Goal: Transaction & Acquisition: Purchase product/service

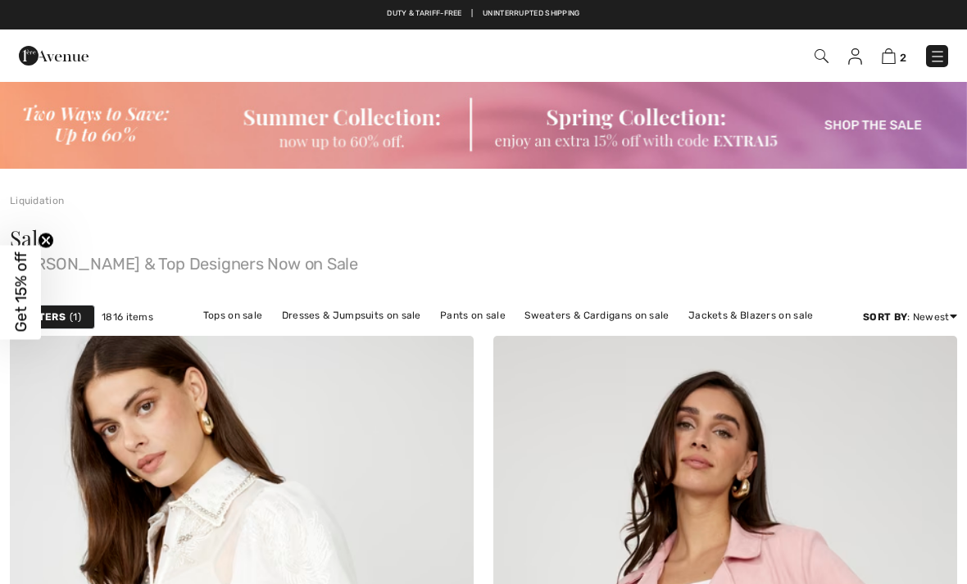
checkbox input "true"
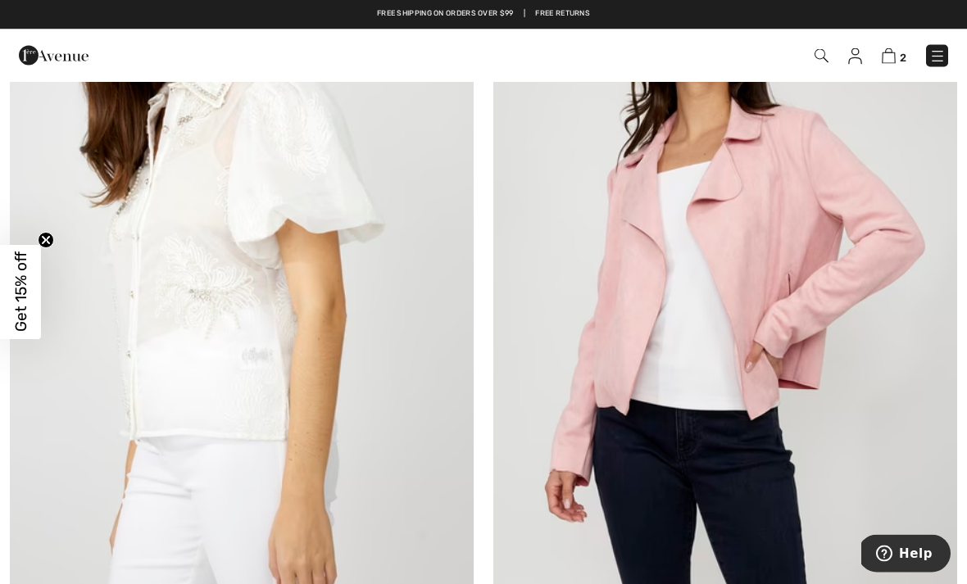
scroll to position [419, 0]
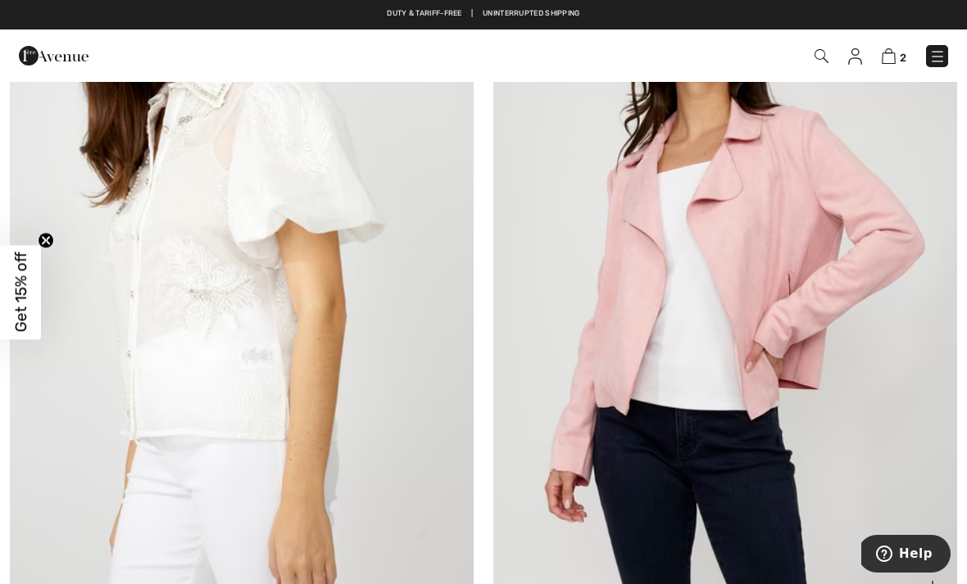
click at [827, 428] on img at bounding box center [725, 265] width 464 height 696
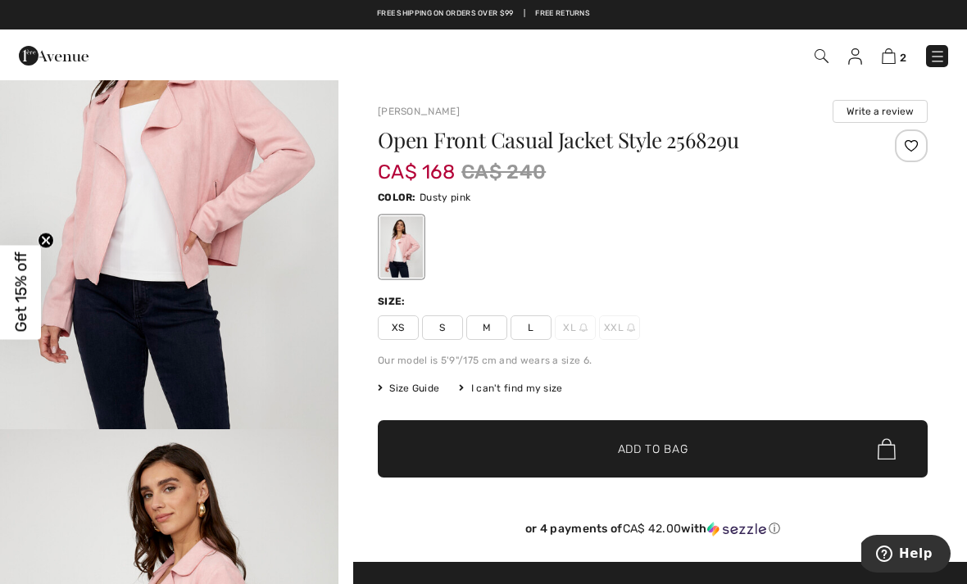
scroll to position [148, 0]
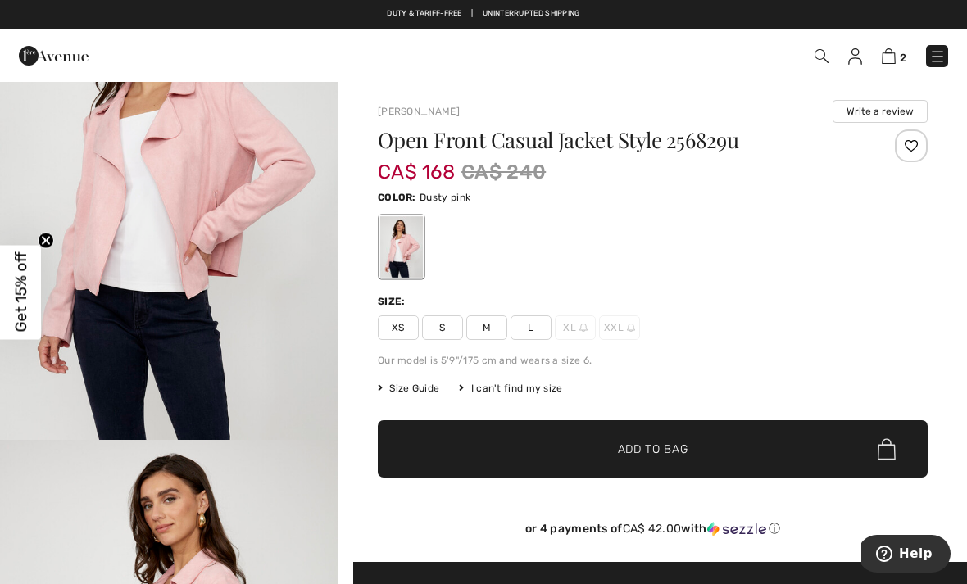
click at [489, 329] on span "M" at bounding box center [486, 327] width 41 height 25
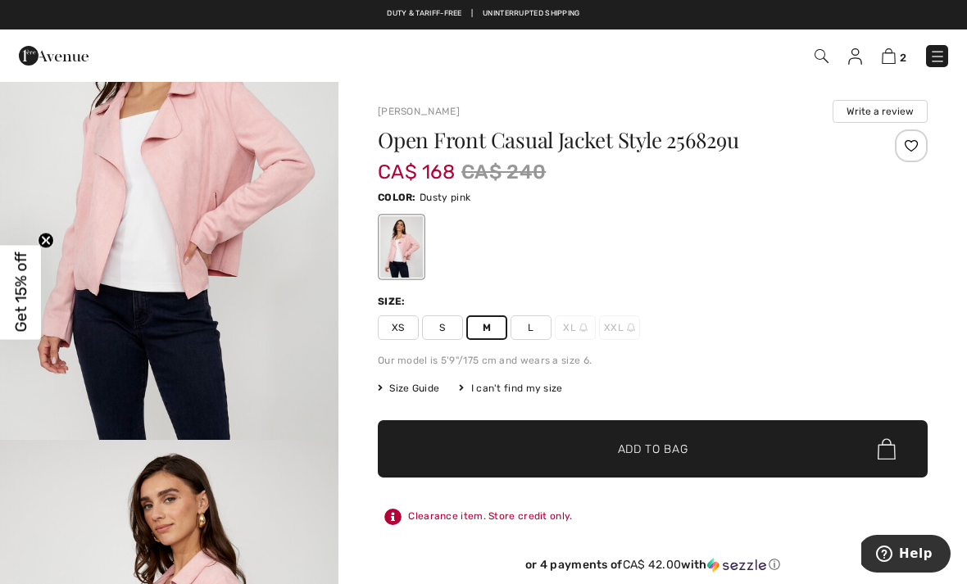
click at [421, 387] on span "Size Guide" at bounding box center [408, 388] width 61 height 15
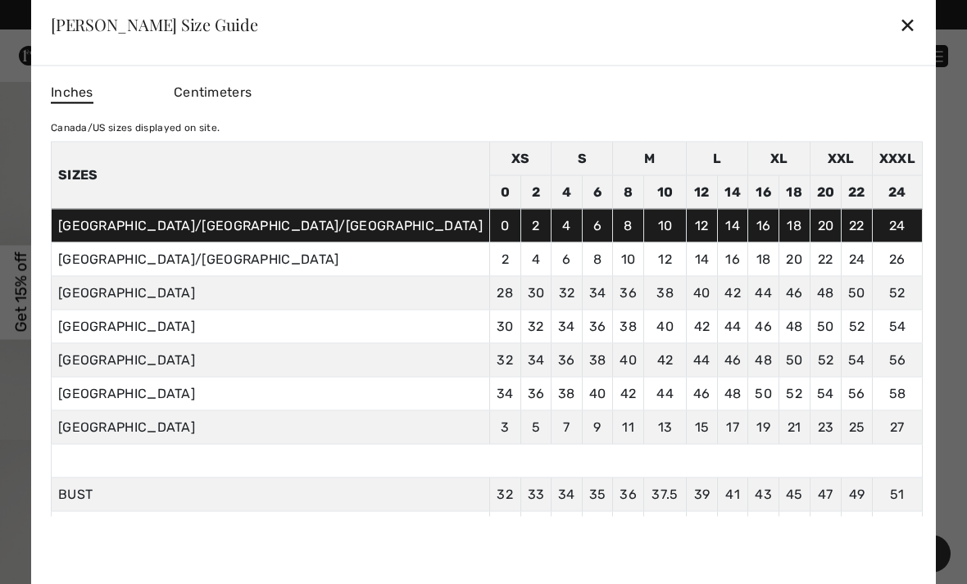
click at [899, 29] on div "✕" at bounding box center [907, 24] width 17 height 34
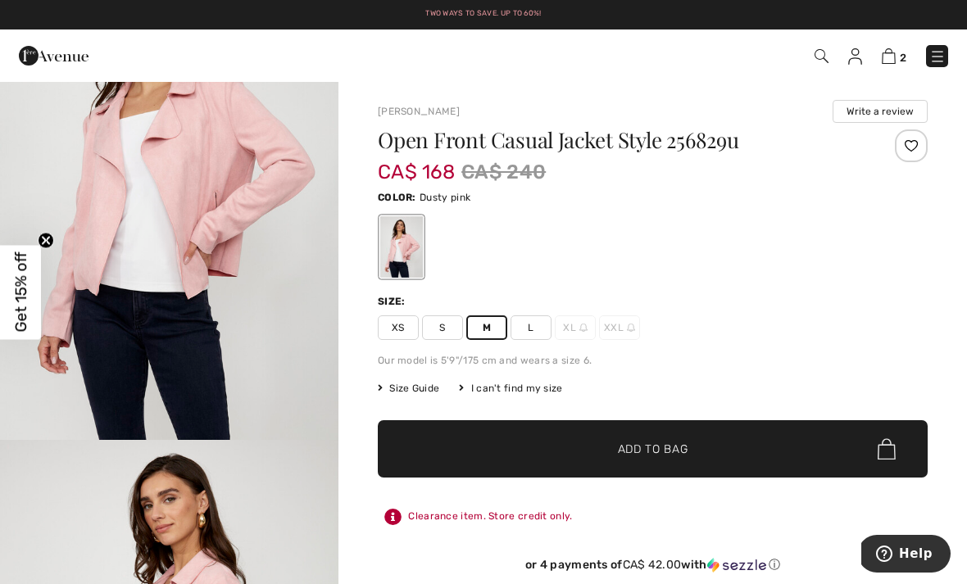
click at [588, 448] on span "✔ Added to Bag" at bounding box center [628, 449] width 100 height 17
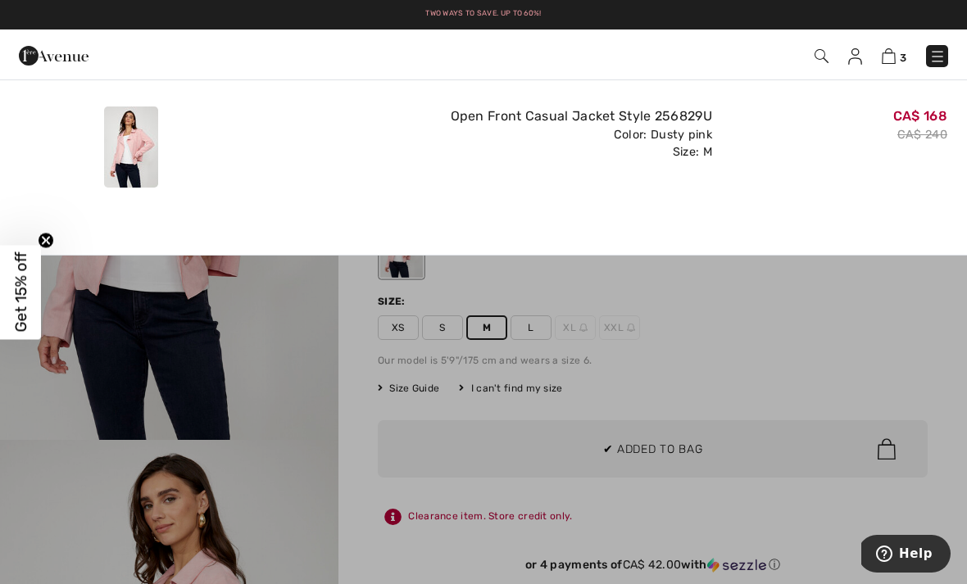
scroll to position [0, 0]
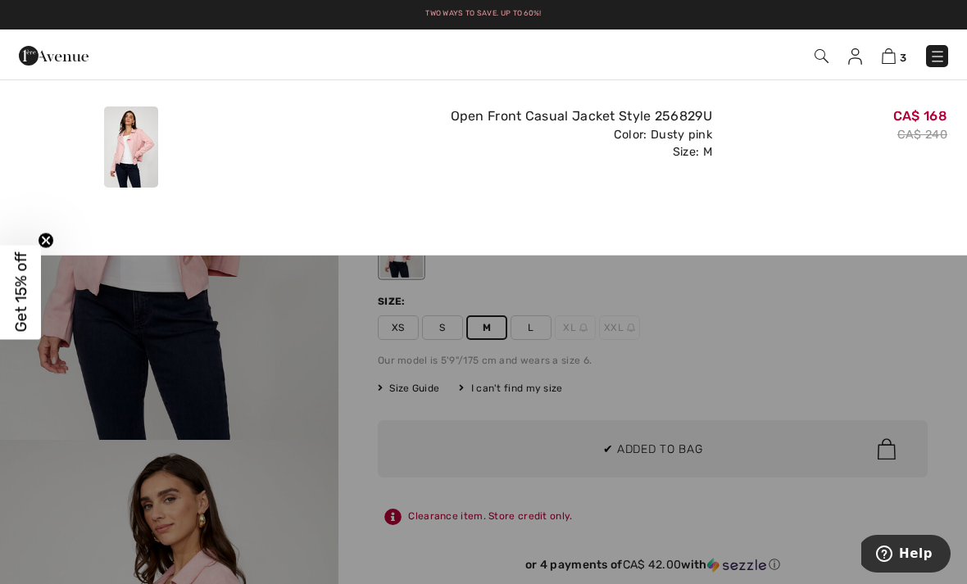
click at [706, 289] on div at bounding box center [483, 292] width 967 height 584
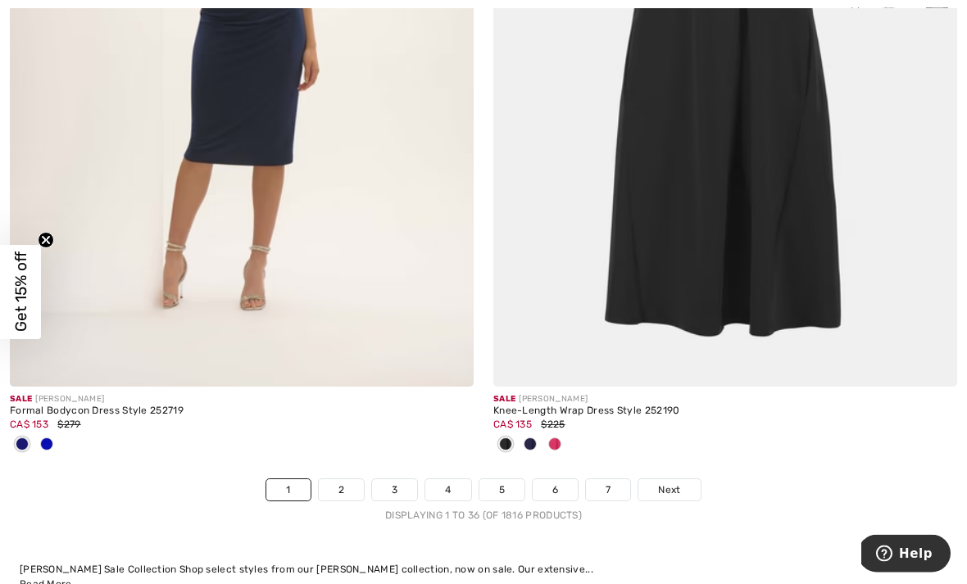
scroll to position [14046, 0]
click at [338, 479] on link "2" at bounding box center [341, 489] width 45 height 21
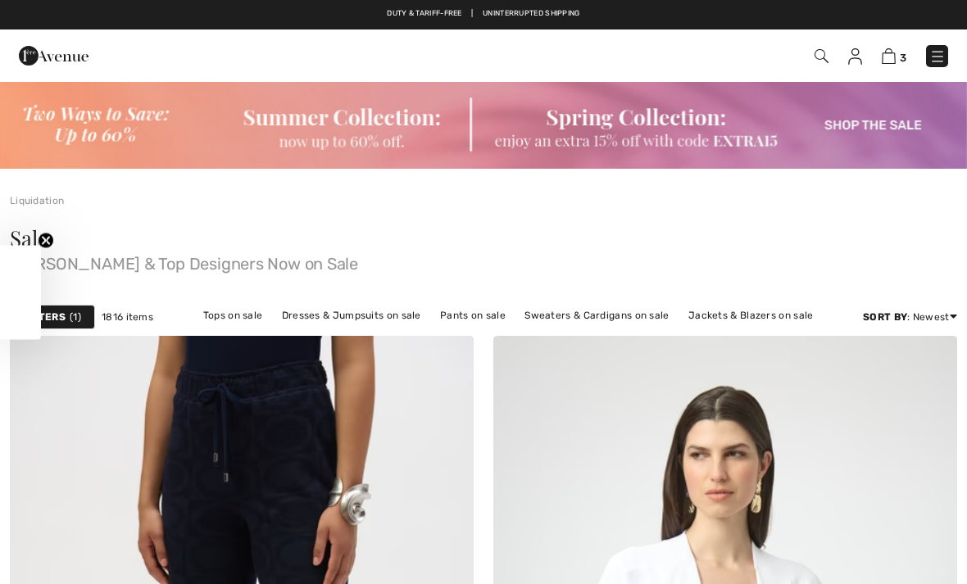
checkbox input "true"
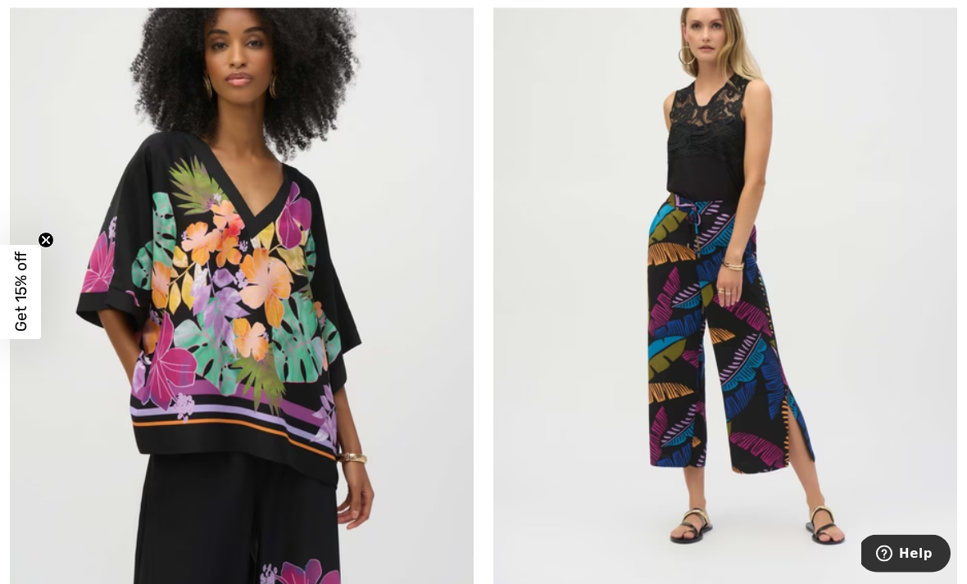
scroll to position [12549, 0]
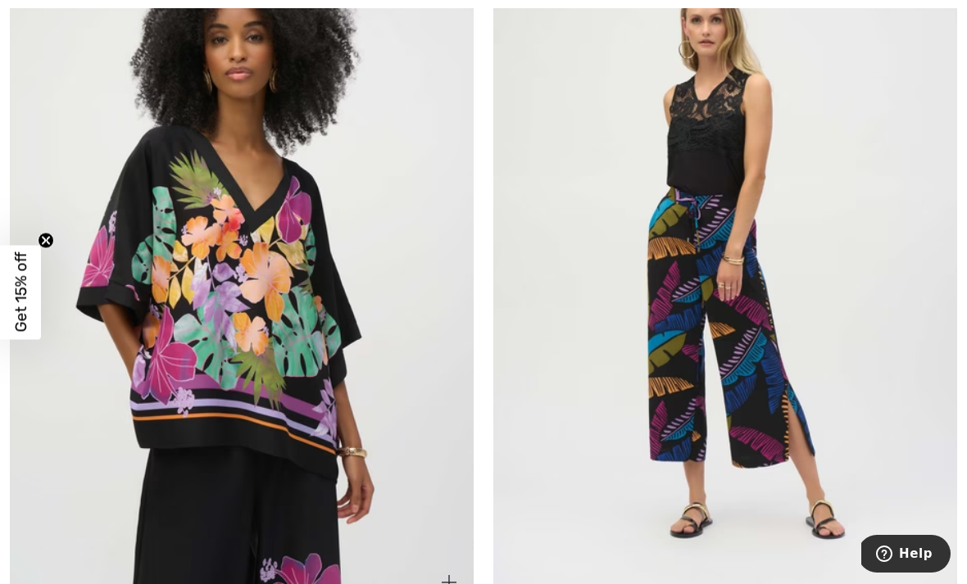
click at [128, 470] on img at bounding box center [242, 260] width 464 height 696
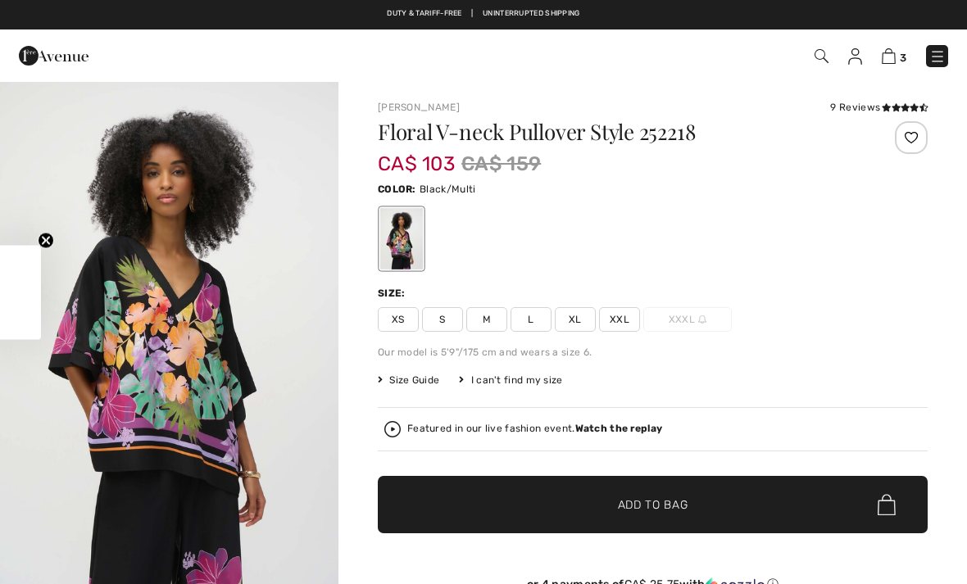
checkbox input "true"
click at [489, 316] on span "M" at bounding box center [486, 319] width 41 height 25
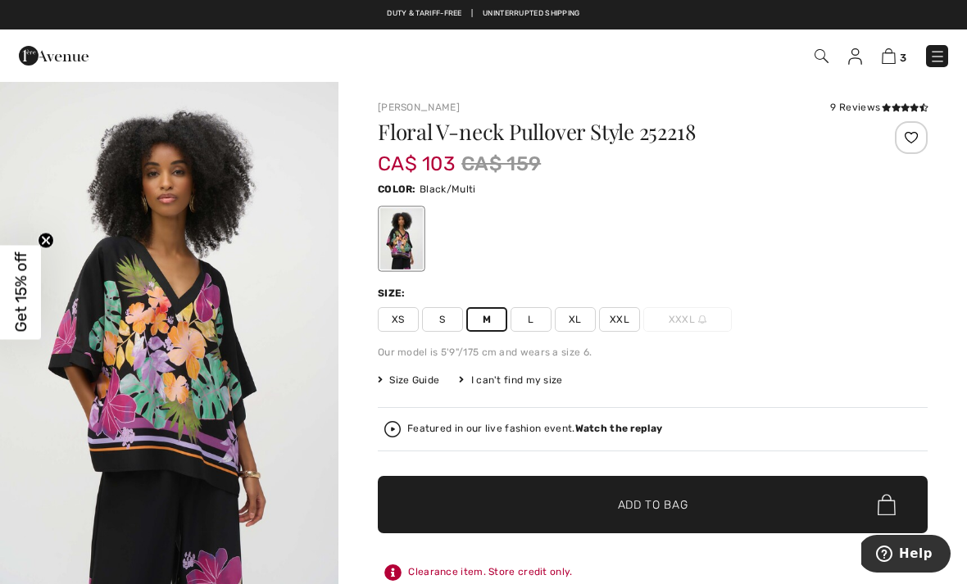
click at [583, 501] on span "✔ Added to Bag" at bounding box center [628, 504] width 100 height 17
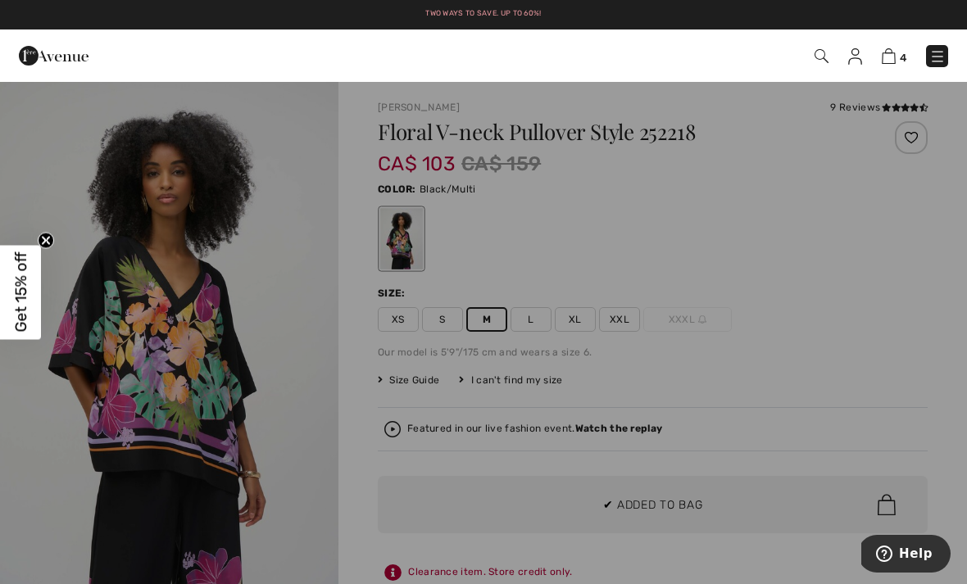
click at [907, 341] on div at bounding box center [483, 292] width 967 height 584
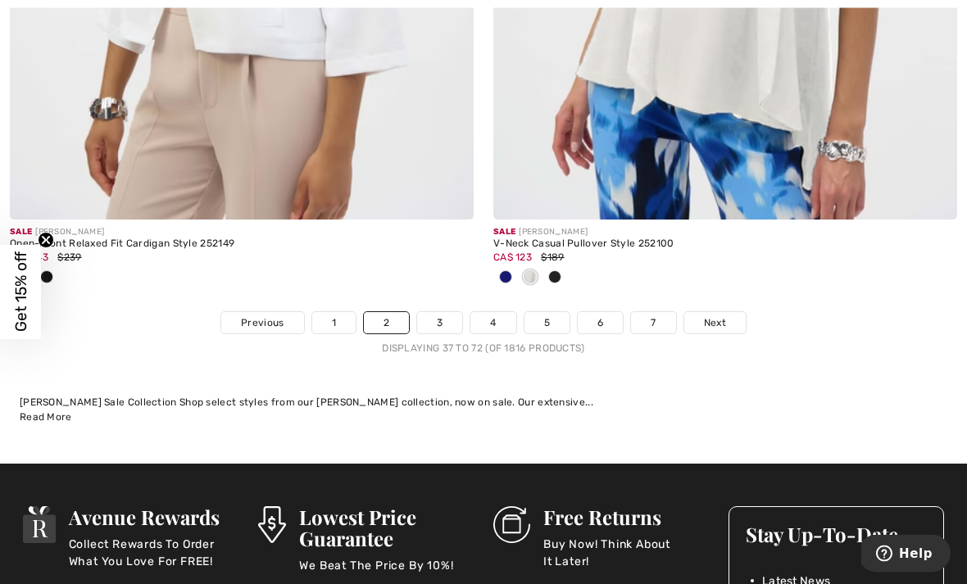
scroll to position [14483, 0]
click at [439, 315] on link "3" at bounding box center [439, 322] width 45 height 21
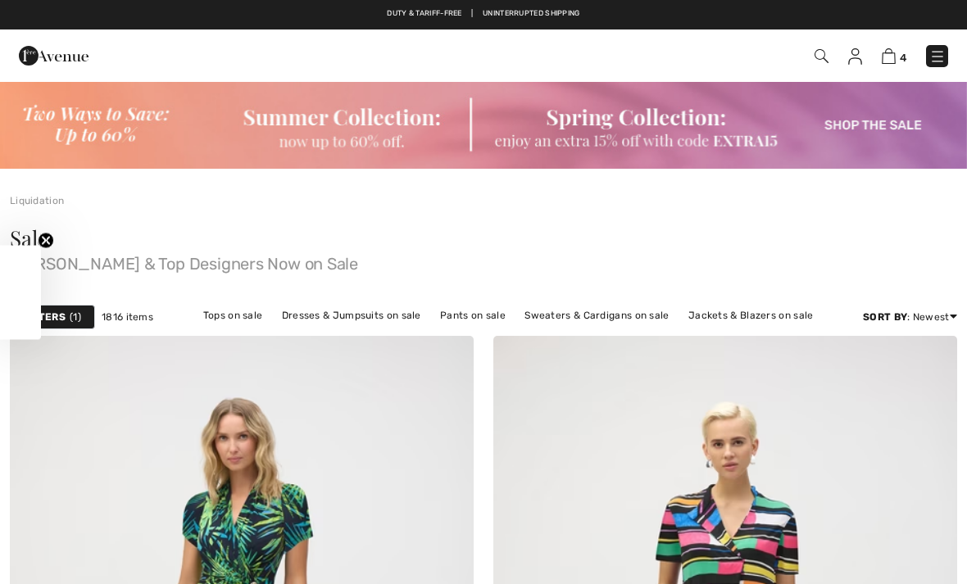
checkbox input "true"
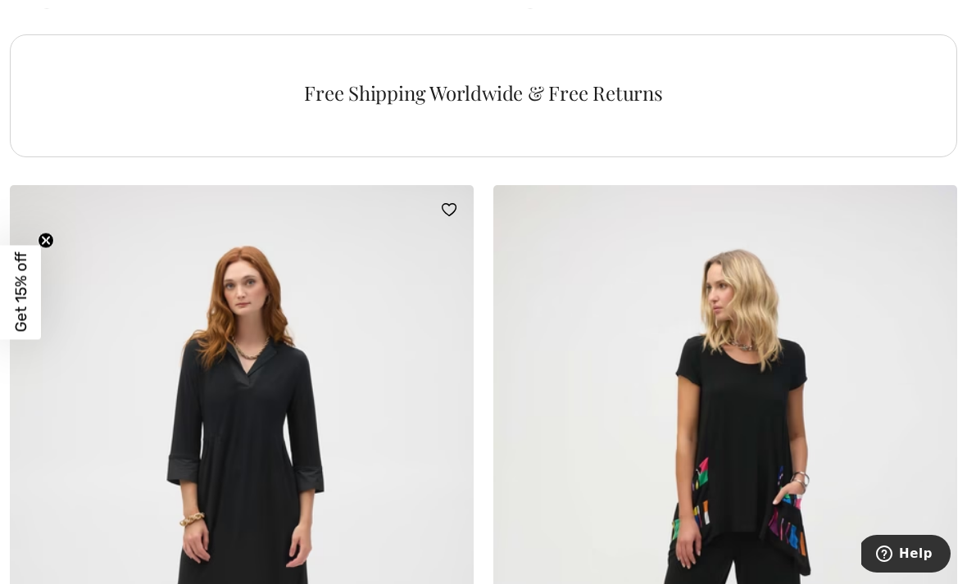
scroll to position [4998, 0]
click at [107, 473] on img at bounding box center [242, 532] width 464 height 696
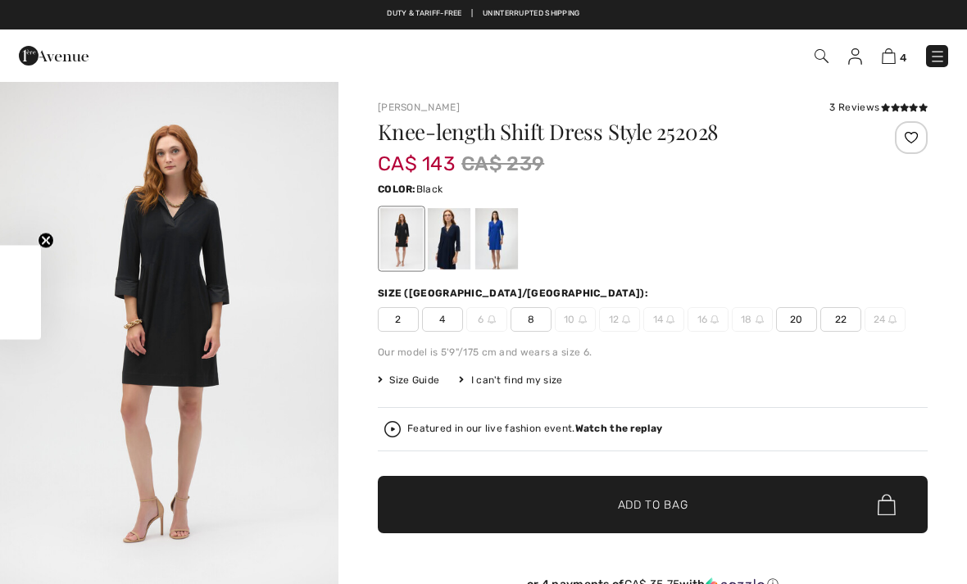
checkbox input "true"
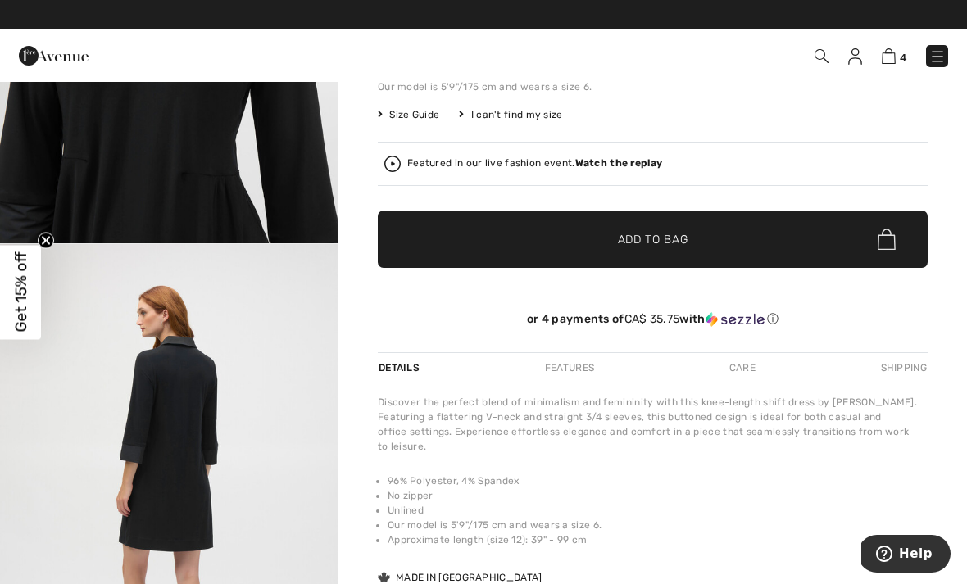
scroll to position [178, 0]
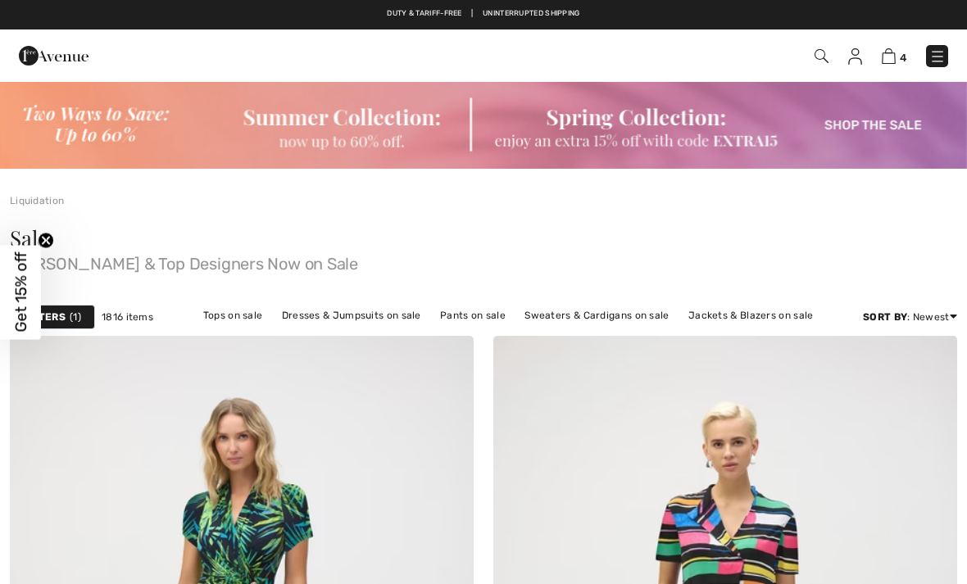
checkbox input "true"
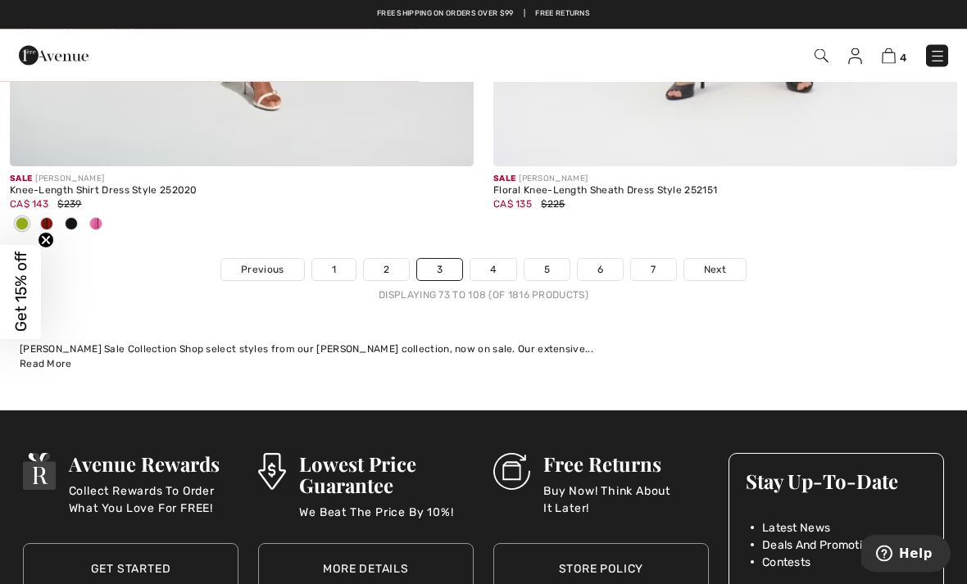
scroll to position [14408, 0]
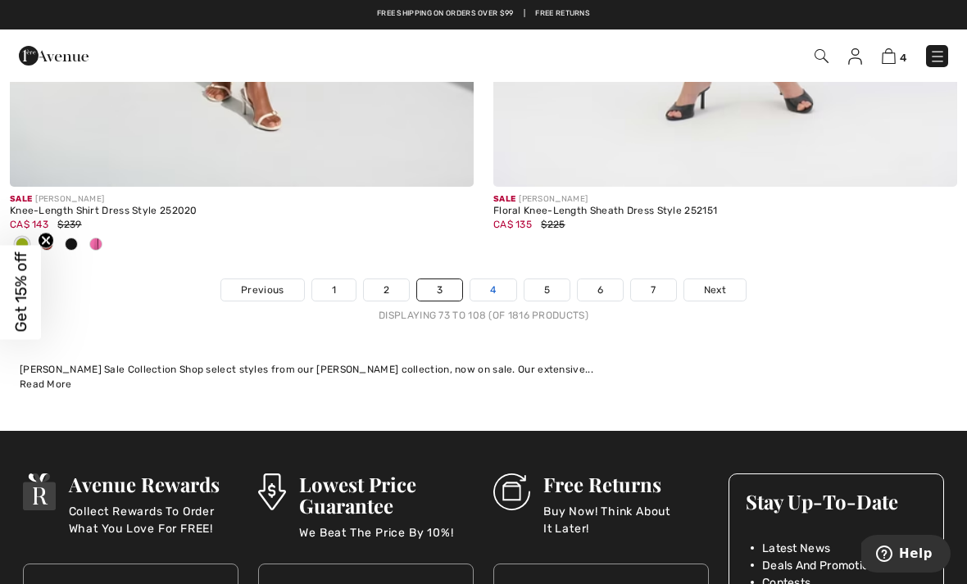
click at [488, 280] on link "4" at bounding box center [492, 289] width 45 height 21
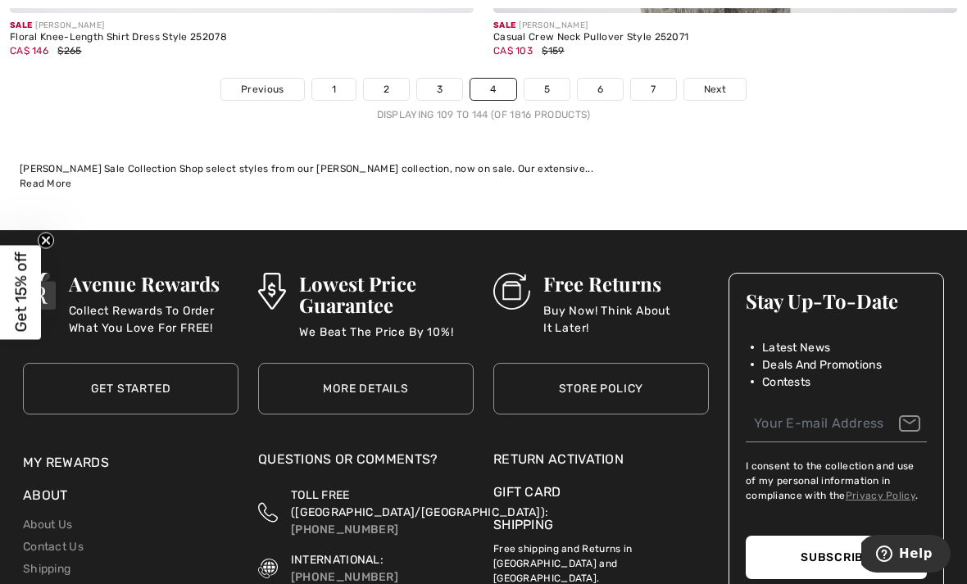
scroll to position [14420, 0]
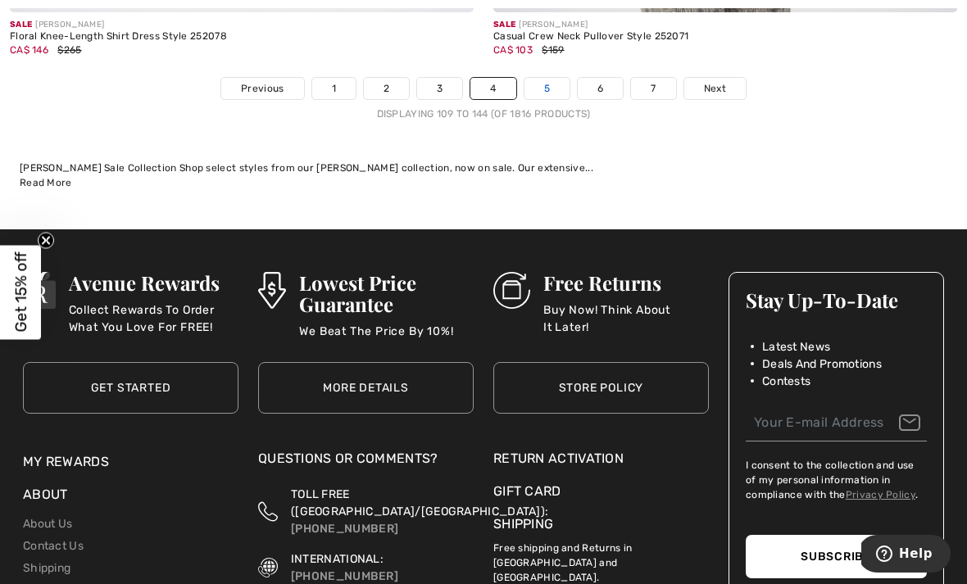
click at [551, 79] on link "5" at bounding box center [546, 88] width 45 height 21
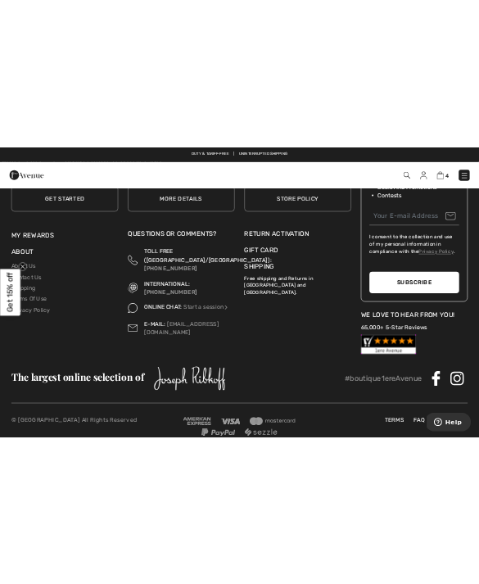
scroll to position [8826, 0]
